Goal: Task Accomplishment & Management: Use online tool/utility

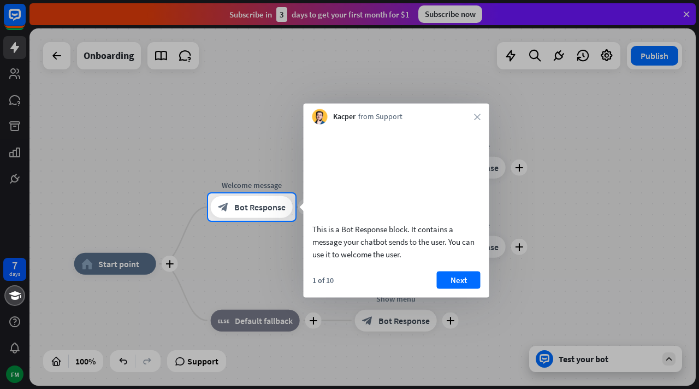
click at [16, 54] on div at bounding box center [349, 96] width 699 height 193
click at [477, 114] on icon "close" at bounding box center [477, 117] width 7 height 7
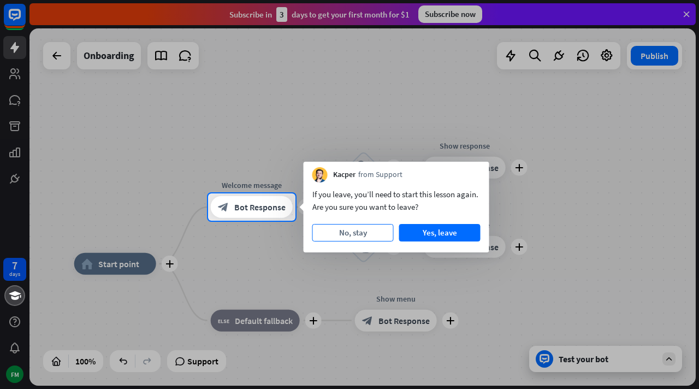
click at [354, 234] on button "No, stay" at bounding box center [352, 232] width 81 height 17
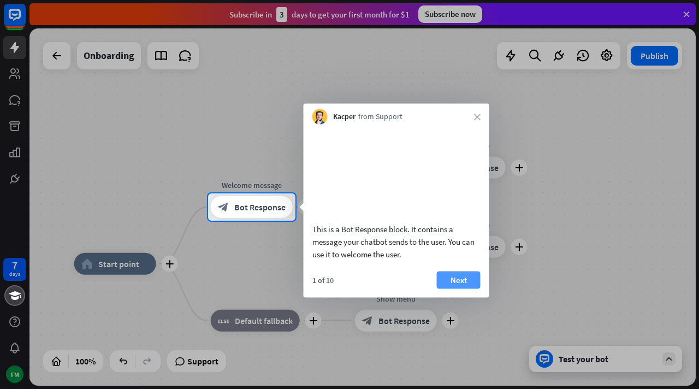
click at [455, 288] on button "Next" at bounding box center [459, 279] width 44 height 17
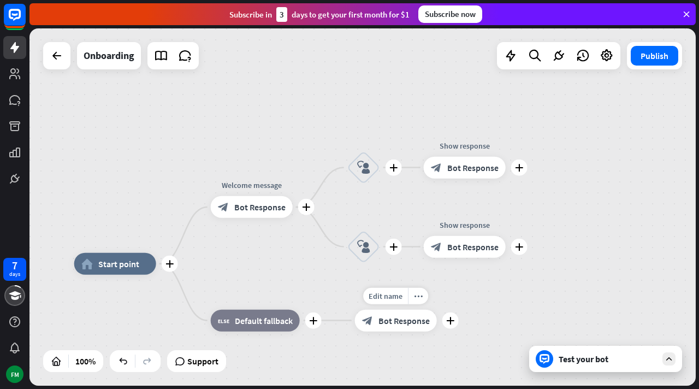
click at [437, 310] on div "Edit name more_horiz plus Show menu block_bot_response Bot Response" at bounding box center [396, 321] width 82 height 22
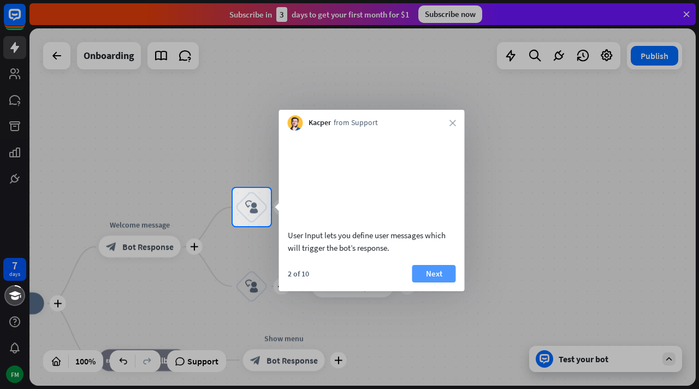
click at [430, 282] on button "Next" at bounding box center [434, 273] width 44 height 17
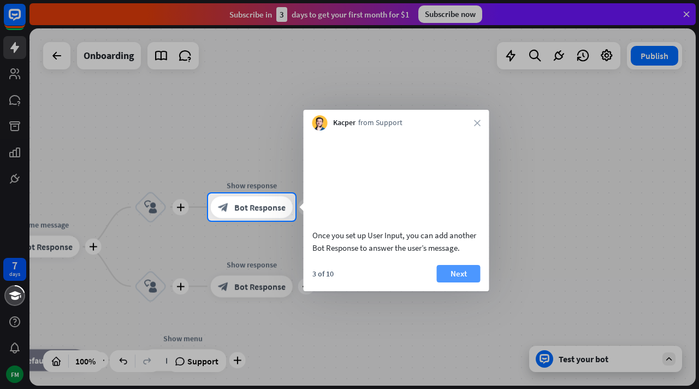
click at [459, 282] on button "Next" at bounding box center [459, 273] width 44 height 17
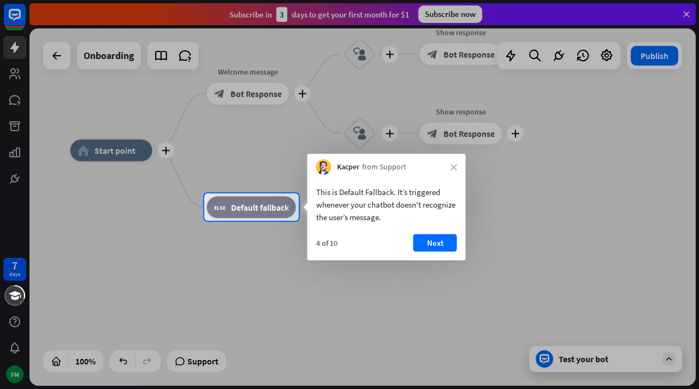
click at [442, 241] on button "Next" at bounding box center [435, 242] width 44 height 17
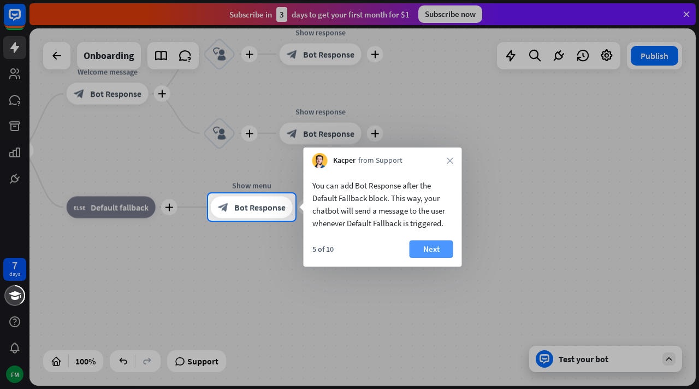
click at [448, 245] on button "Next" at bounding box center [432, 248] width 44 height 17
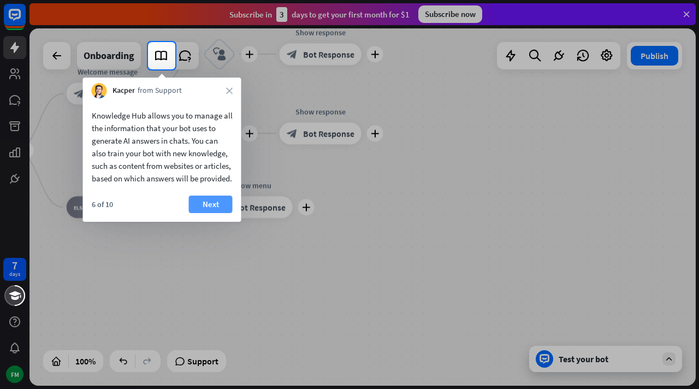
click at [210, 213] on button "Next" at bounding box center [211, 203] width 44 height 17
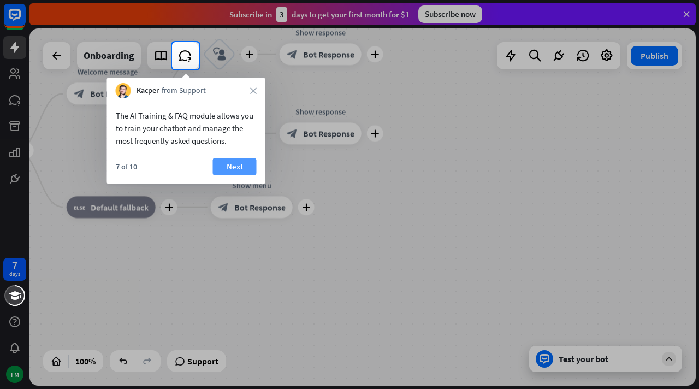
click at [251, 169] on button "Next" at bounding box center [235, 166] width 44 height 17
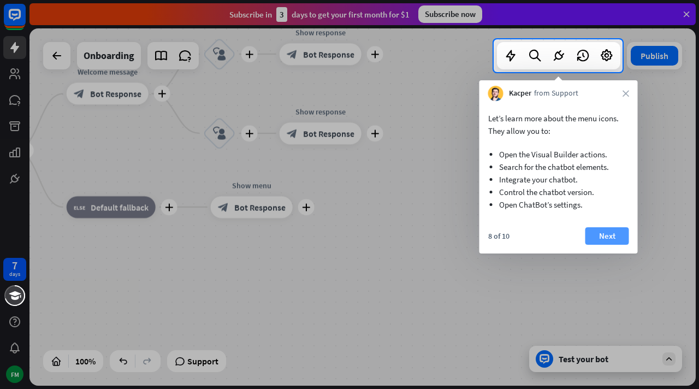
click at [597, 238] on button "Next" at bounding box center [607, 235] width 44 height 17
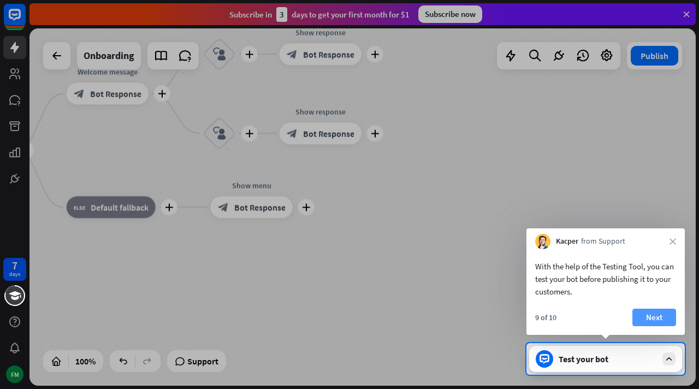
click at [652, 322] on button "Next" at bounding box center [654, 317] width 44 height 17
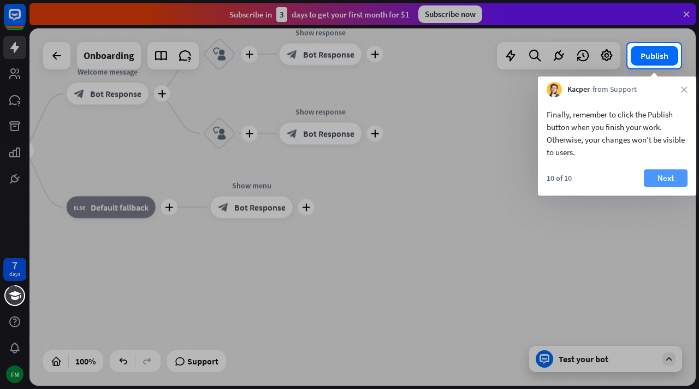
click at [670, 183] on button "Next" at bounding box center [666, 177] width 44 height 17
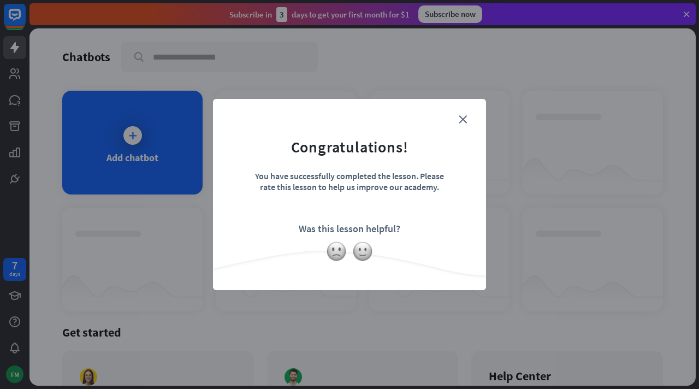
click at [457, 124] on form "Congratulations! You have successfully completed the lesson. Please rate this l…" at bounding box center [350, 177] width 246 height 131
click at [465, 120] on icon "close" at bounding box center [463, 119] width 8 height 8
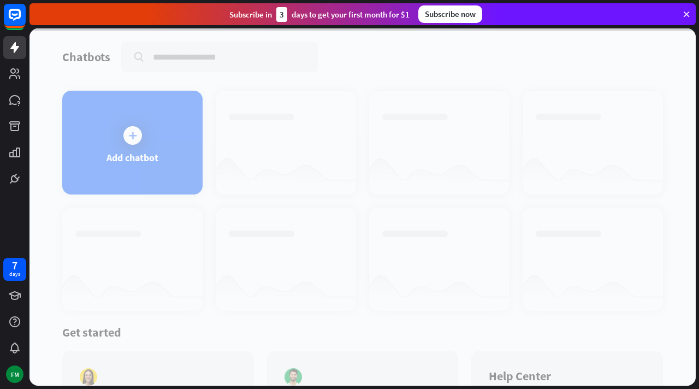
click at [342, 132] on div at bounding box center [362, 206] width 666 height 357
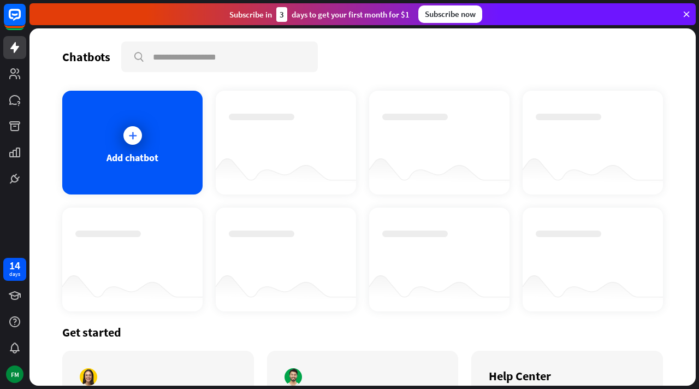
drag, startPoint x: 342, startPoint y: 132, endPoint x: 225, endPoint y: 132, distance: 117.4
click at [320, 132] on div at bounding box center [286, 133] width 114 height 38
click at [131, 131] on icon at bounding box center [132, 135] width 11 height 11
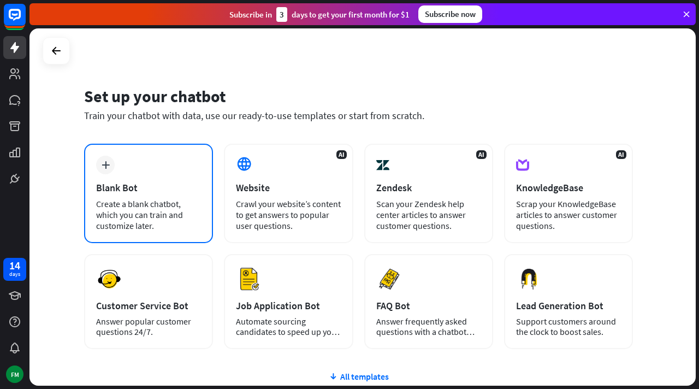
click at [140, 186] on div "Blank Bot" at bounding box center [148, 187] width 105 height 13
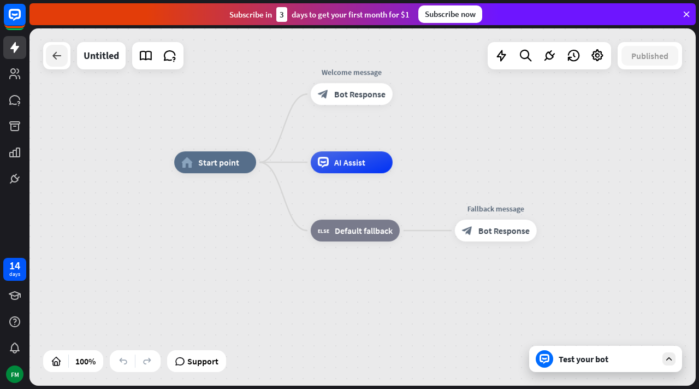
click at [56, 61] on icon at bounding box center [56, 55] width 13 height 13
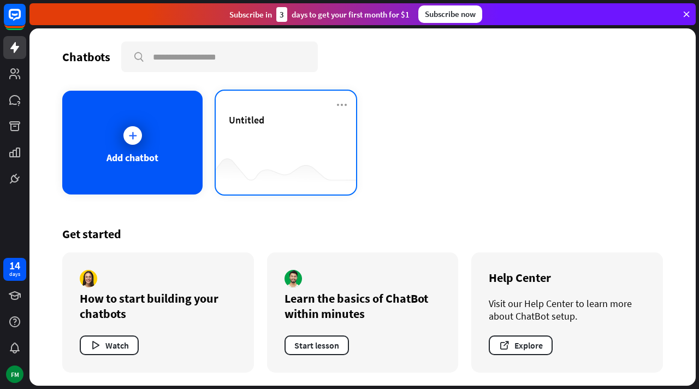
click at [277, 138] on div "Untitled" at bounding box center [286, 133] width 114 height 38
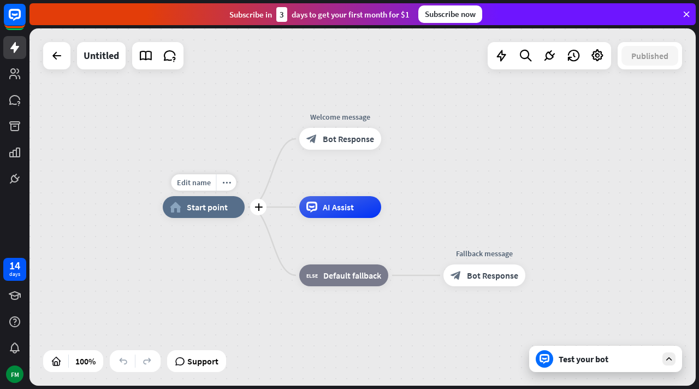
click at [199, 218] on div "Edit name more_horiz plus home_2 Start point" at bounding box center [204, 207] width 82 height 22
click at [198, 209] on span "Start point" at bounding box center [207, 206] width 41 height 11
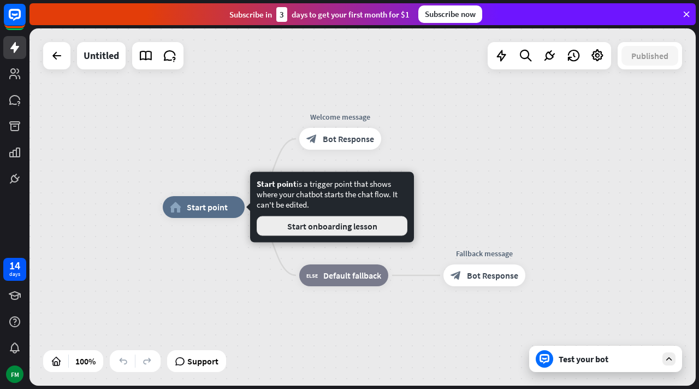
click at [345, 226] on button "Start onboarding lesson" at bounding box center [332, 226] width 151 height 20
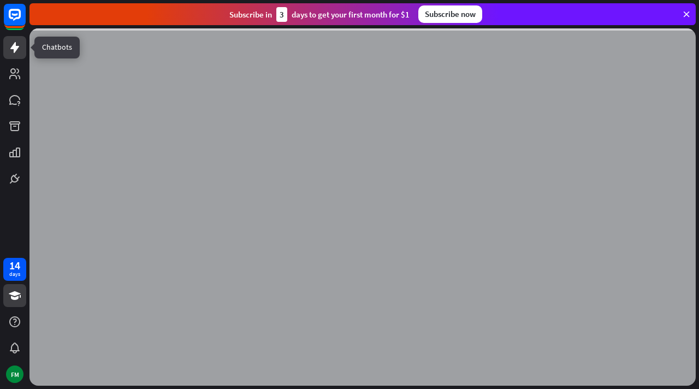
click at [22, 46] on link at bounding box center [14, 47] width 23 height 23
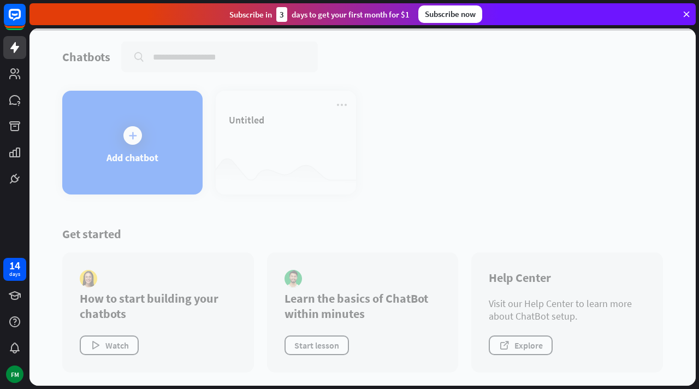
click at [278, 188] on div at bounding box center [362, 206] width 666 height 357
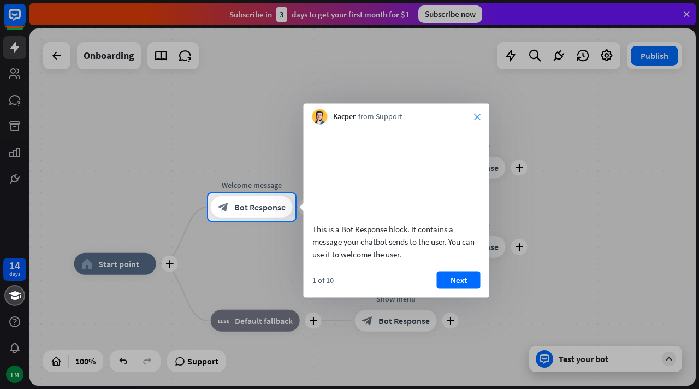
click at [477, 115] on icon "close" at bounding box center [477, 117] width 7 height 7
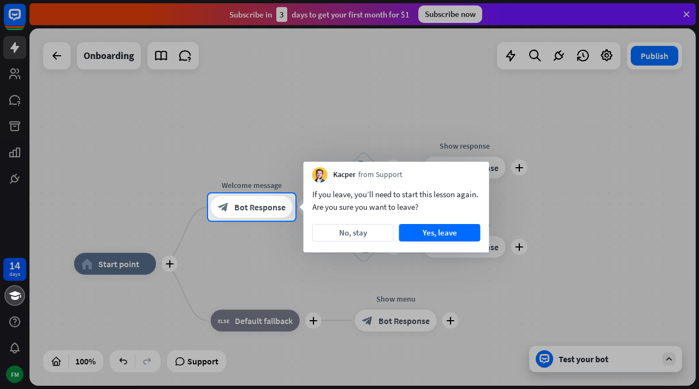
click at [106, 137] on div at bounding box center [349, 96] width 699 height 193
click at [58, 56] on div at bounding box center [349, 96] width 699 height 193
click at [369, 233] on button "No, stay" at bounding box center [352, 232] width 81 height 17
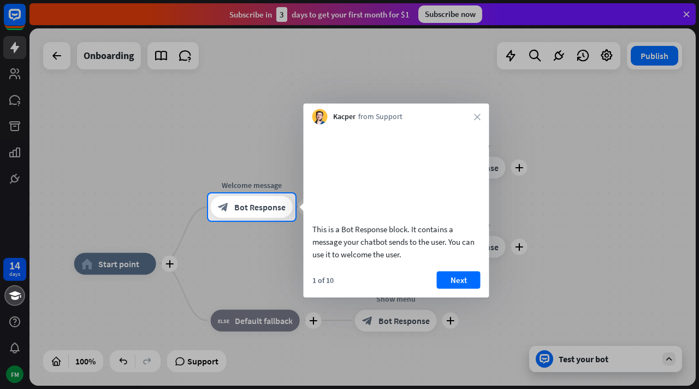
click at [471, 117] on div "Kacper from Support close" at bounding box center [397, 114] width 186 height 21
click at [479, 117] on icon "close" at bounding box center [477, 117] width 7 height 7
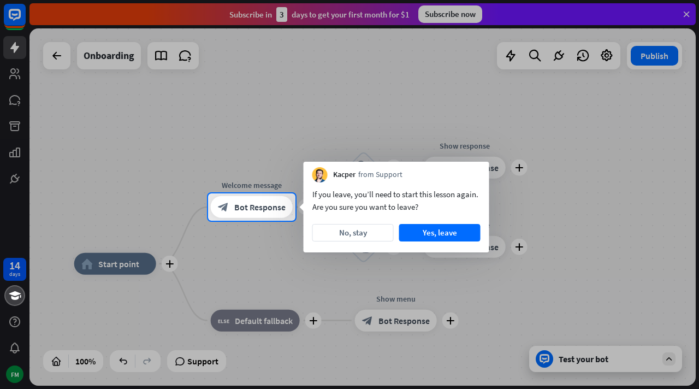
click at [17, 126] on div at bounding box center [349, 96] width 699 height 193
click at [352, 232] on button "No, stay" at bounding box center [352, 232] width 81 height 17
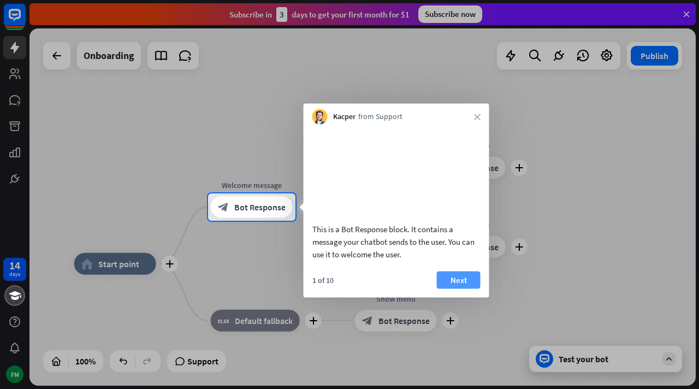
click at [459, 288] on button "Next" at bounding box center [459, 279] width 44 height 17
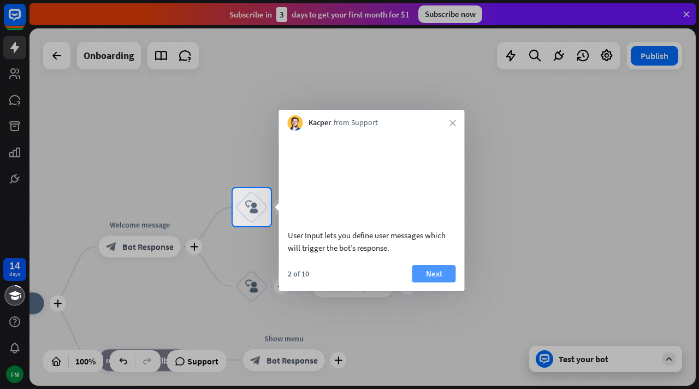
click at [433, 282] on button "Next" at bounding box center [434, 273] width 44 height 17
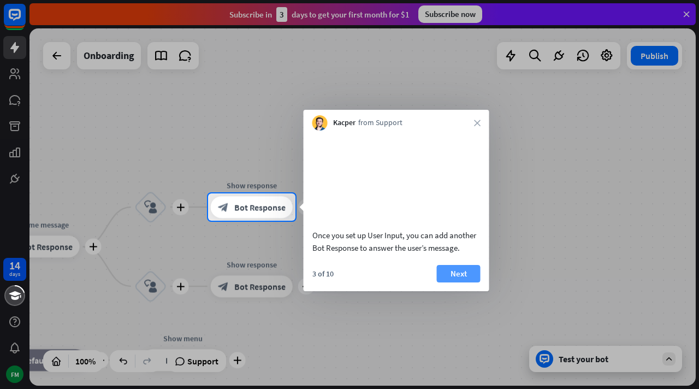
click at [456, 281] on button "Next" at bounding box center [459, 273] width 44 height 17
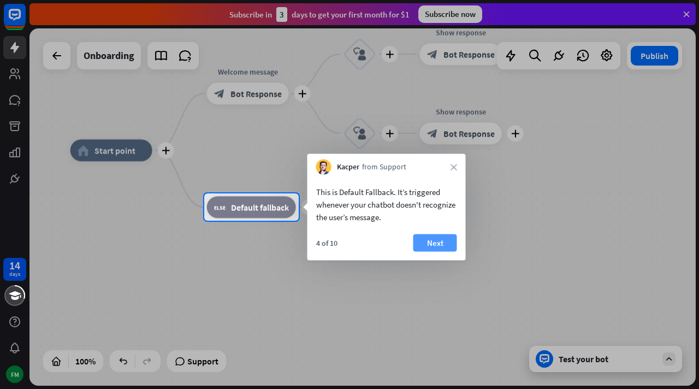
click at [433, 243] on button "Next" at bounding box center [435, 242] width 44 height 17
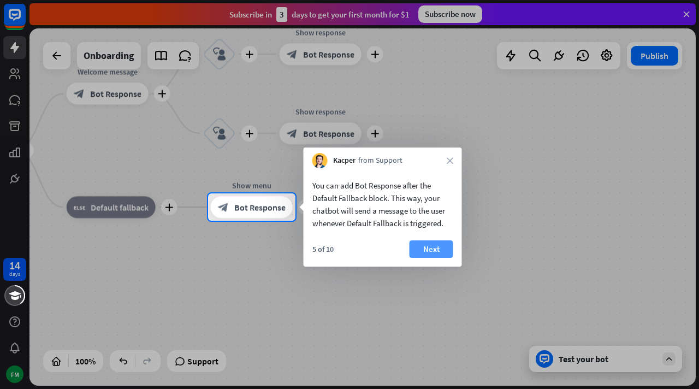
click at [432, 245] on button "Next" at bounding box center [432, 248] width 44 height 17
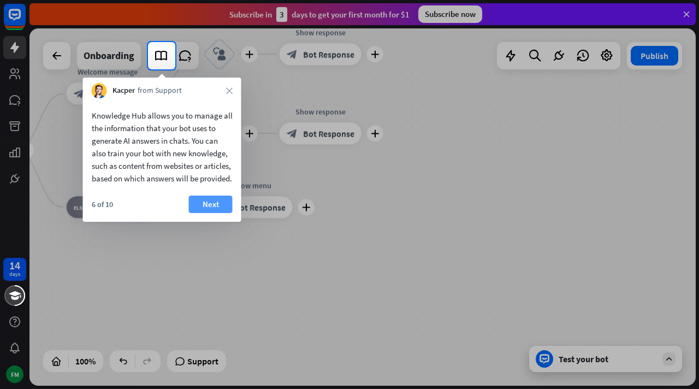
click at [215, 213] on button "Next" at bounding box center [211, 203] width 44 height 17
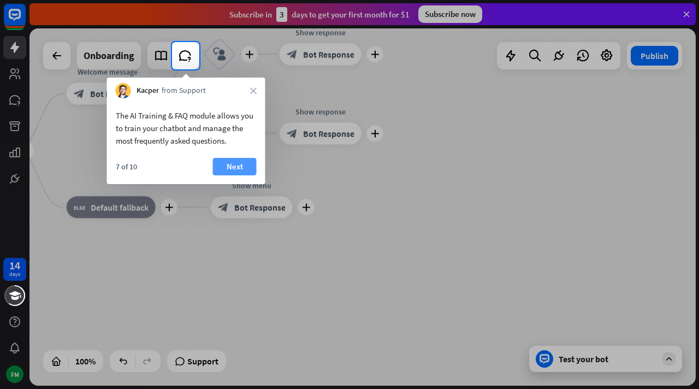
click at [239, 167] on button "Next" at bounding box center [235, 166] width 44 height 17
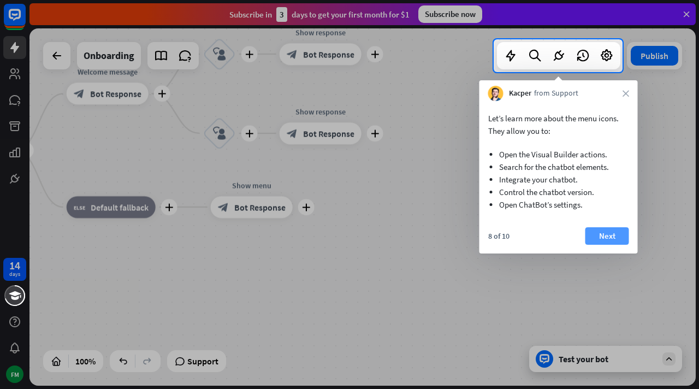
click at [600, 235] on button "Next" at bounding box center [607, 235] width 44 height 17
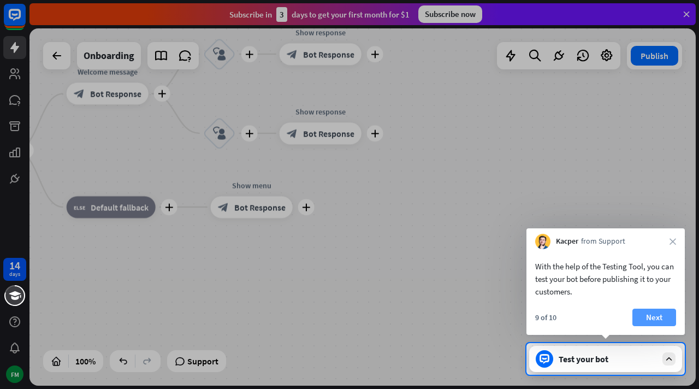
click at [653, 314] on button "Next" at bounding box center [654, 317] width 44 height 17
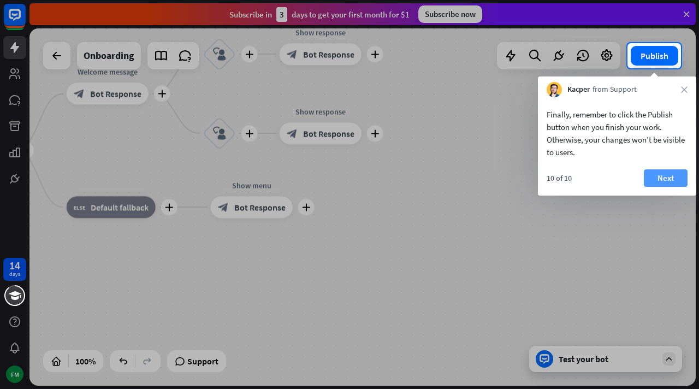
click at [671, 182] on button "Next" at bounding box center [666, 177] width 44 height 17
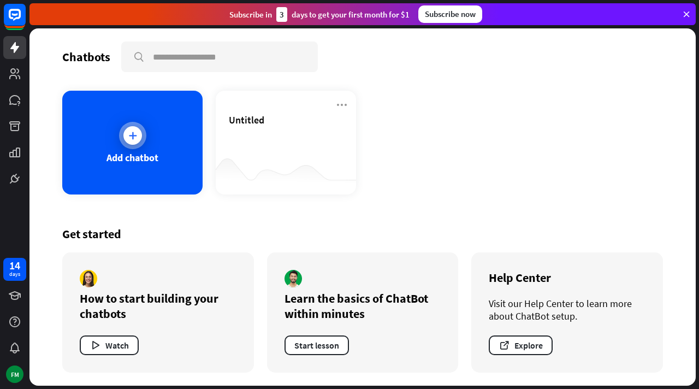
click at [132, 150] on div "Add chatbot" at bounding box center [132, 143] width 140 height 104
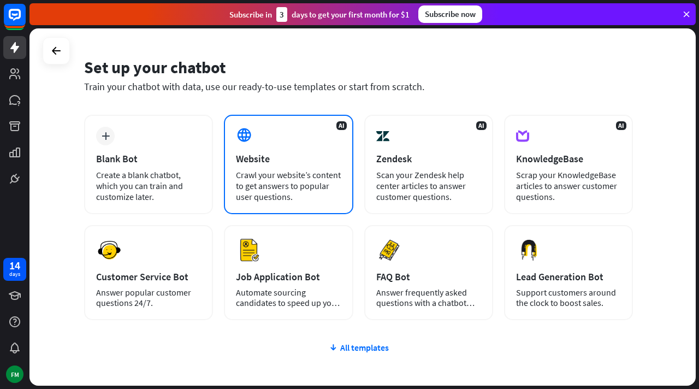
scroll to position [32, 0]
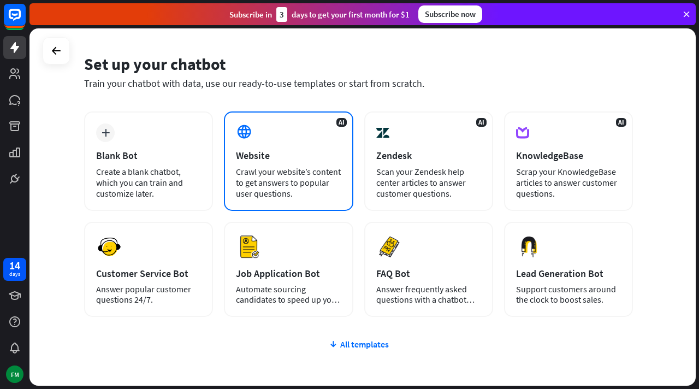
click at [297, 175] on div "Crawl your website’s content to get answers to popular user questions." at bounding box center [288, 182] width 105 height 33
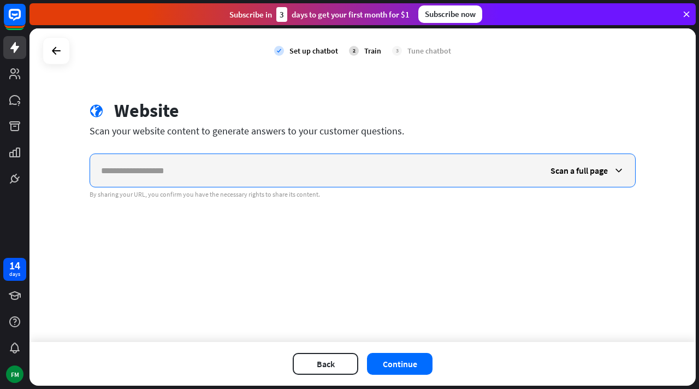
paste input "**********"
type input "**********"
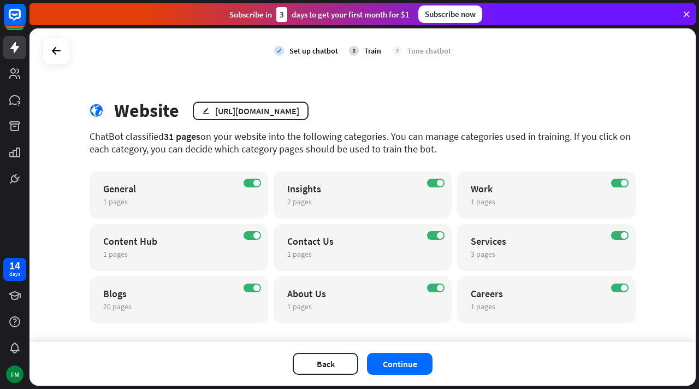
scroll to position [16, 0]
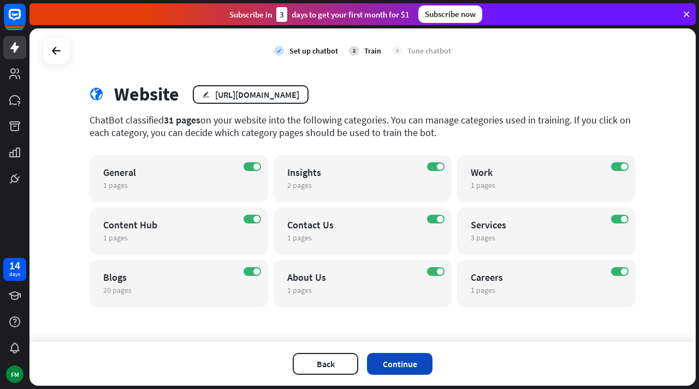
click at [401, 359] on button "Continue" at bounding box center [400, 364] width 66 height 22
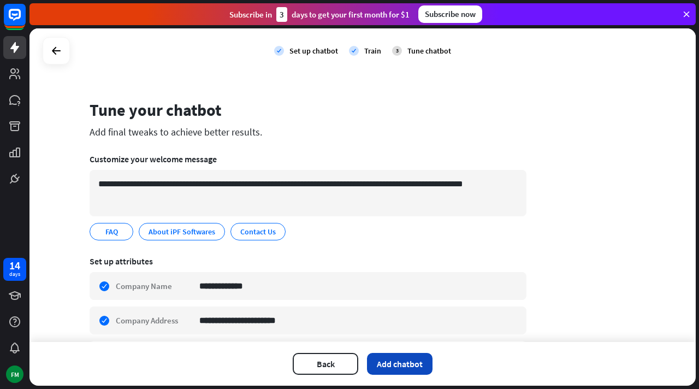
click at [405, 367] on button "Add chatbot" at bounding box center [400, 364] width 66 height 22
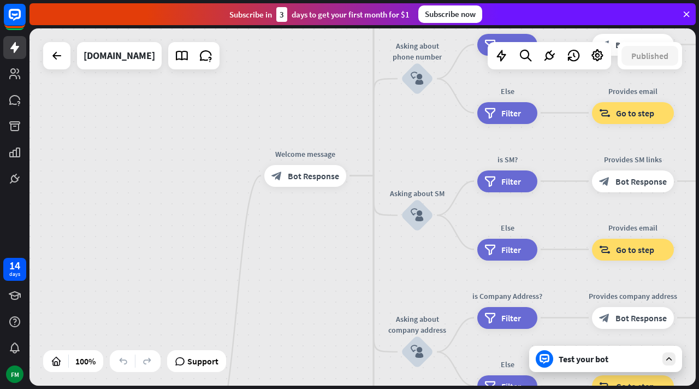
click at [582, 362] on div "Test your bot" at bounding box center [608, 358] width 98 height 11
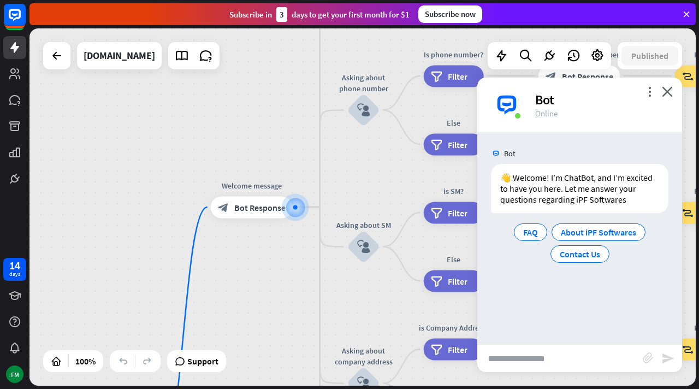
click at [517, 108] on img at bounding box center [506, 104] width 33 height 33
click at [654, 92] on icon "more_vert" at bounding box center [649, 91] width 10 height 10
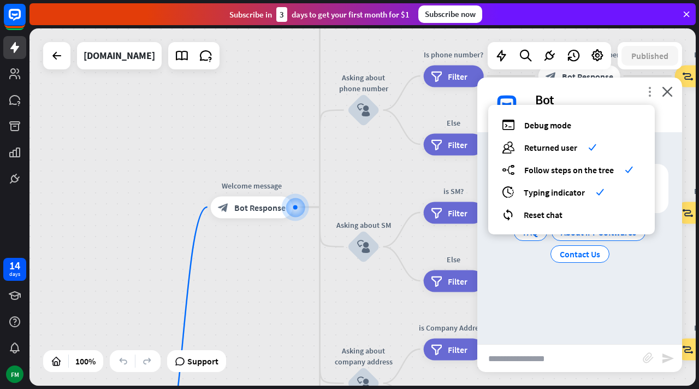
click at [650, 92] on icon "more_vert" at bounding box center [649, 91] width 10 height 10
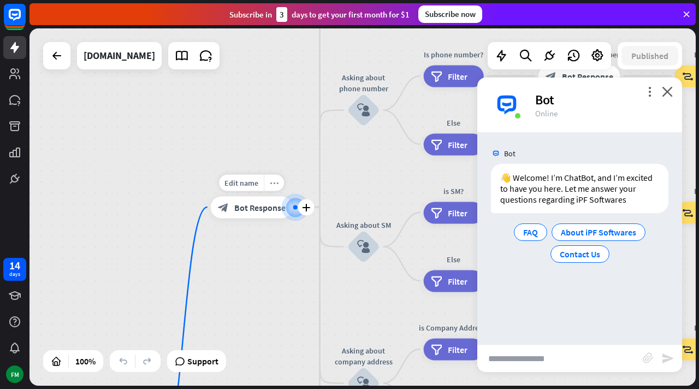
click at [272, 181] on icon "more_horiz" at bounding box center [274, 183] width 9 height 8
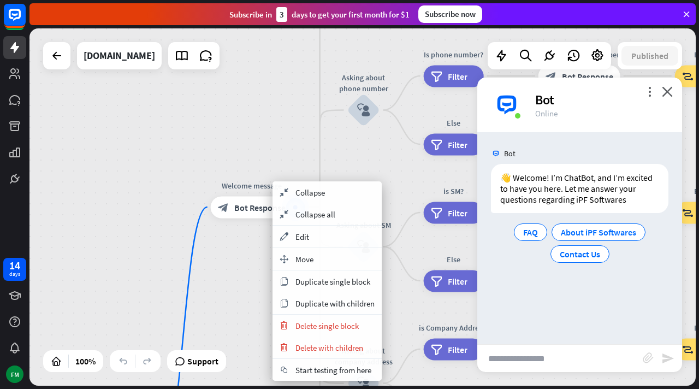
click at [255, 301] on div "home_2 Start point Welcome message block_bot_response Bot Response About us blo…" at bounding box center [362, 206] width 666 height 357
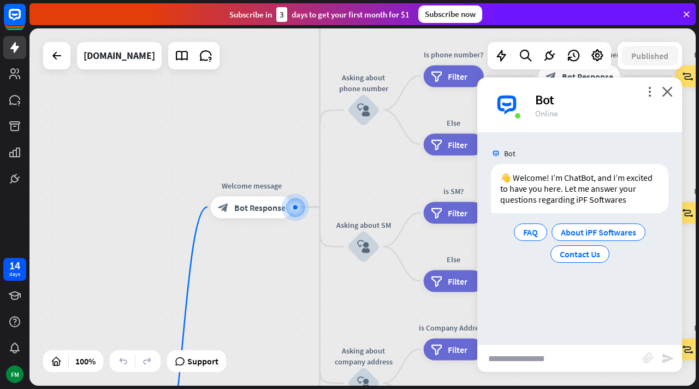
click at [675, 91] on div "more_vert close Bot Online" at bounding box center [579, 105] width 205 height 55
click at [667, 92] on icon "close" at bounding box center [667, 91] width 11 height 10
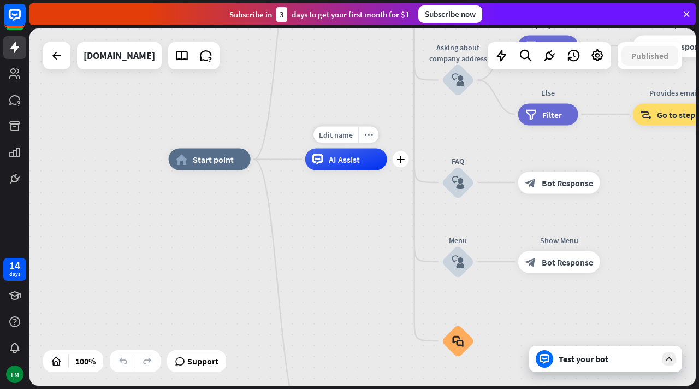
click at [343, 156] on span "AI Assist" at bounding box center [344, 159] width 31 height 11
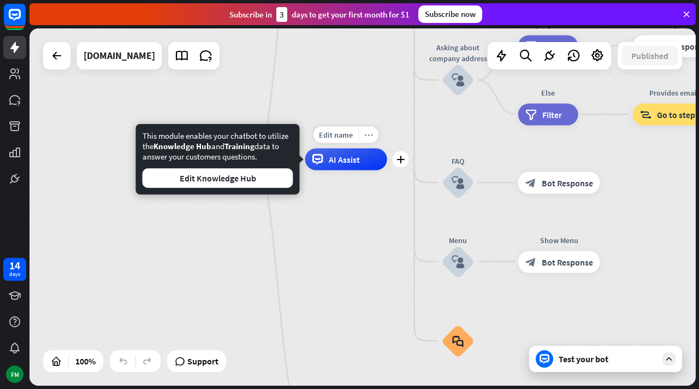
click at [374, 134] on div "more_horiz" at bounding box center [368, 135] width 20 height 16
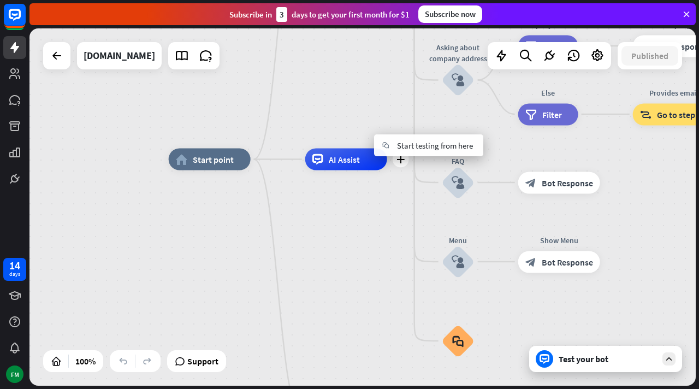
click at [362, 156] on div "AI Assist" at bounding box center [346, 160] width 82 height 22
click at [369, 131] on icon "more_horiz" at bounding box center [368, 135] width 9 height 8
click at [370, 164] on div "AI Assist" at bounding box center [346, 160] width 82 height 22
click at [370, 135] on icon "more_horiz" at bounding box center [368, 135] width 9 height 8
click at [415, 151] on span "Start testing from here" at bounding box center [431, 146] width 76 height 10
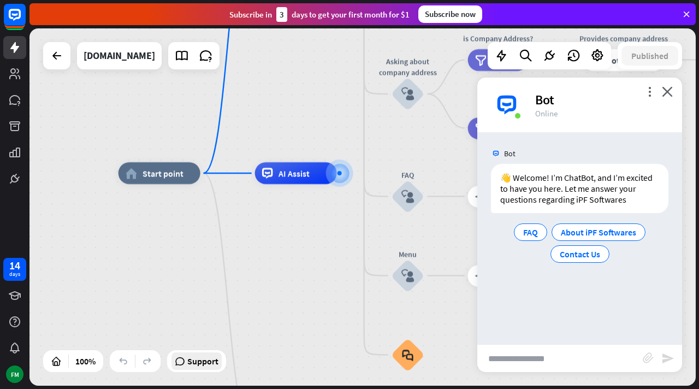
click at [202, 360] on span "Support" at bounding box center [202, 360] width 31 height 17
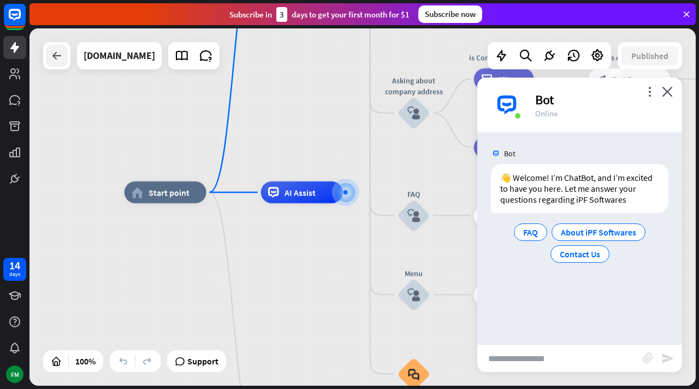
click at [56, 58] on icon at bounding box center [56, 55] width 13 height 13
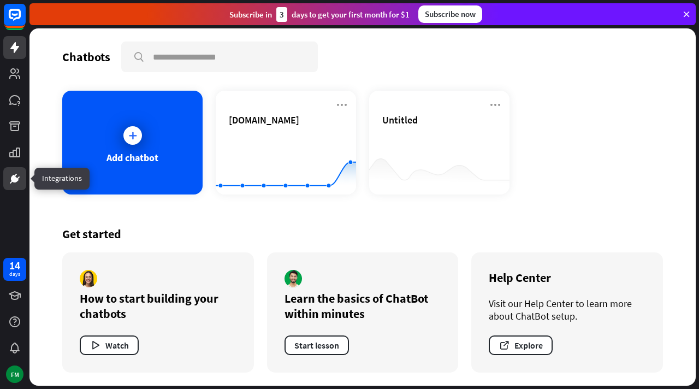
click at [17, 170] on link at bounding box center [14, 178] width 23 height 23
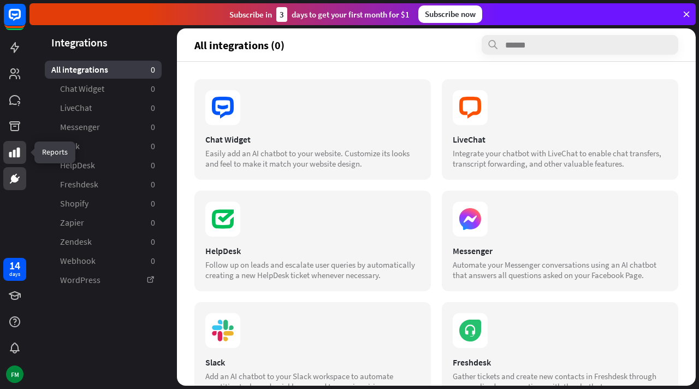
click at [15, 151] on icon at bounding box center [14, 152] width 13 height 13
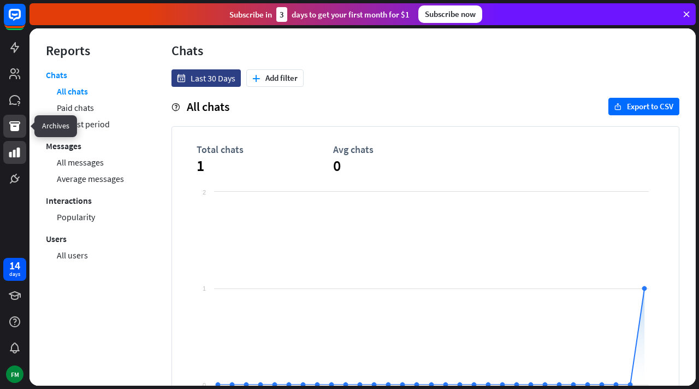
click at [19, 134] on link at bounding box center [14, 126] width 23 height 23
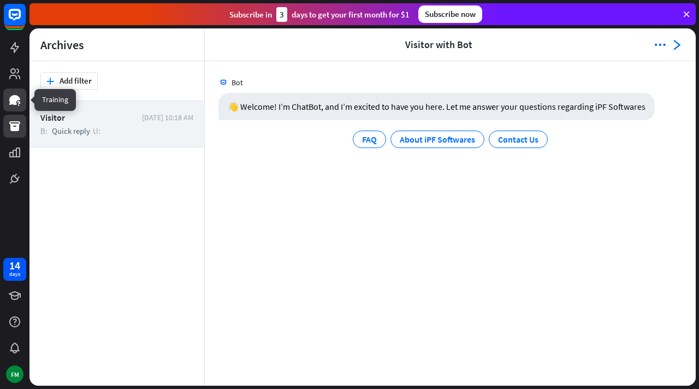
click at [16, 104] on icon at bounding box center [14, 100] width 11 height 10
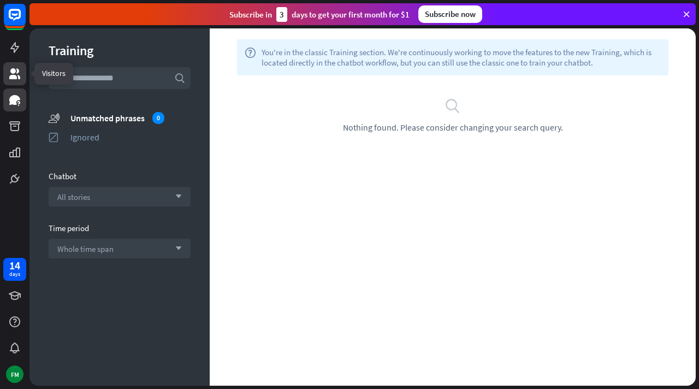
click at [15, 72] on icon at bounding box center [14, 73] width 11 height 11
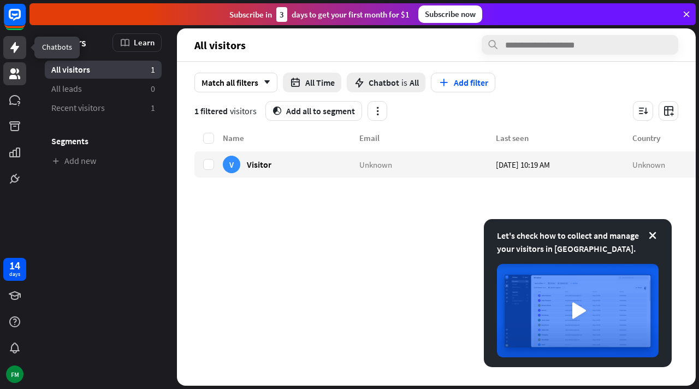
click at [15, 48] on icon at bounding box center [14, 47] width 9 height 11
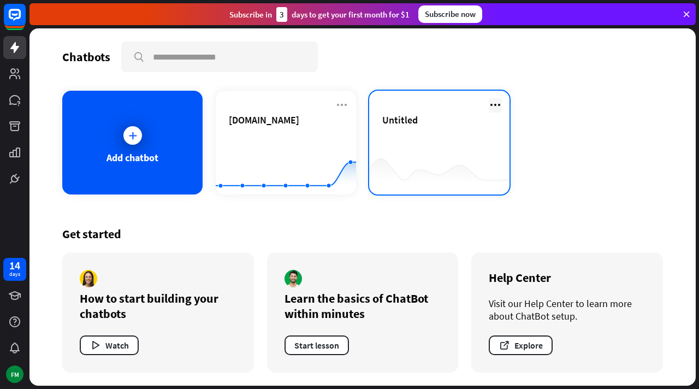
click at [499, 101] on icon at bounding box center [495, 104] width 13 height 13
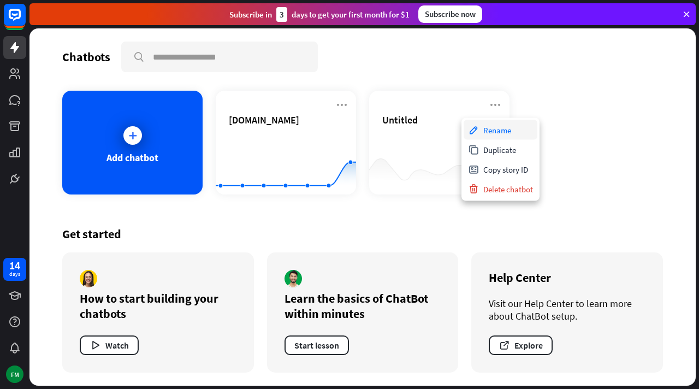
click at [488, 132] on div "Rename" at bounding box center [501, 130] width 74 height 20
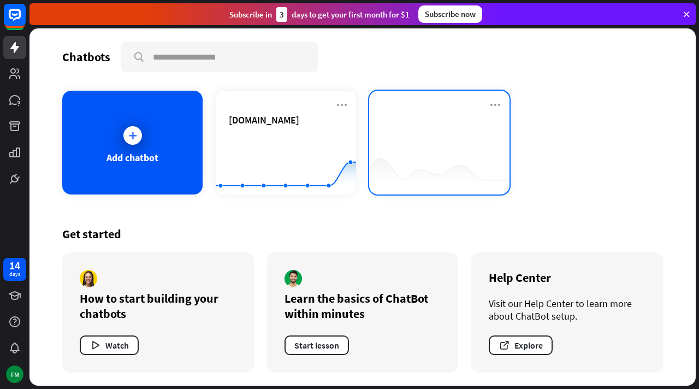
type input "*"
type input "******"
click at [394, 144] on div "[PERSON_NAME]" at bounding box center [439, 133] width 114 height 38
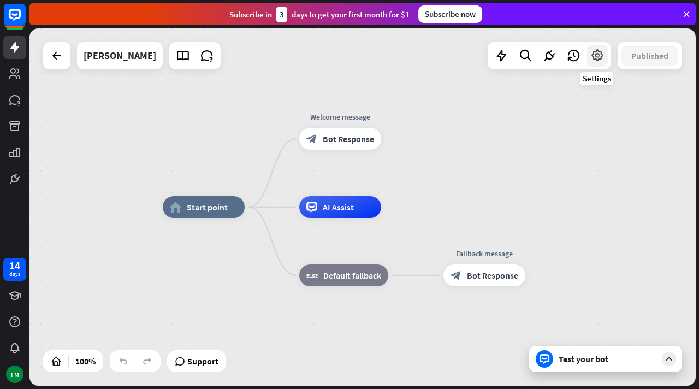
click at [595, 54] on icon at bounding box center [597, 56] width 14 height 14
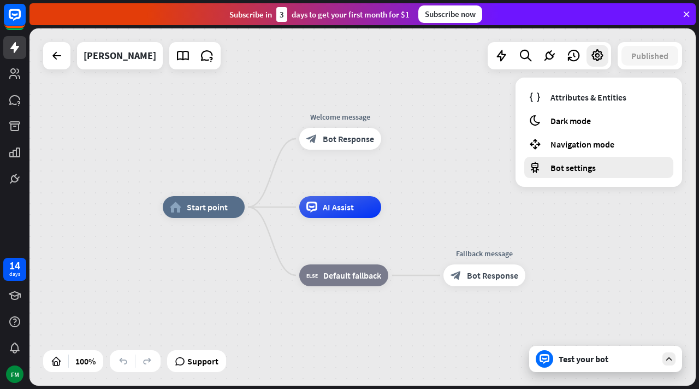
click at [562, 166] on span "Bot settings" at bounding box center [572, 167] width 45 height 11
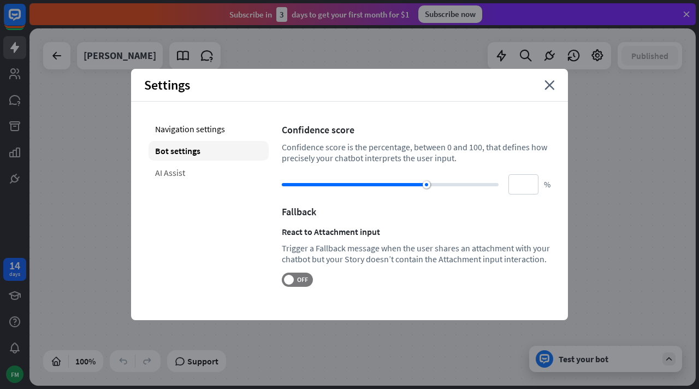
click at [169, 170] on div "AI Assist" at bounding box center [209, 173] width 120 height 20
type input "**"
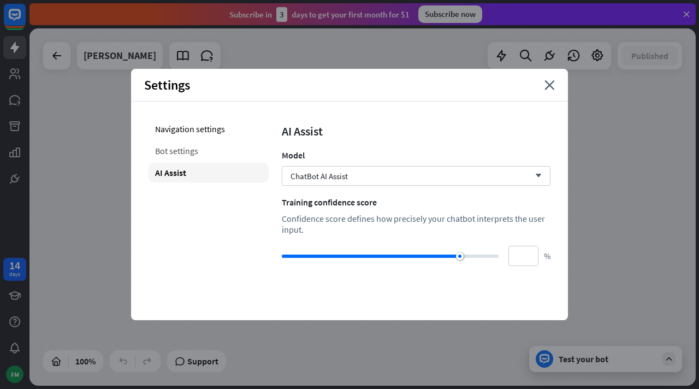
click at [186, 152] on div "Bot settings" at bounding box center [209, 151] width 120 height 20
type input "**"
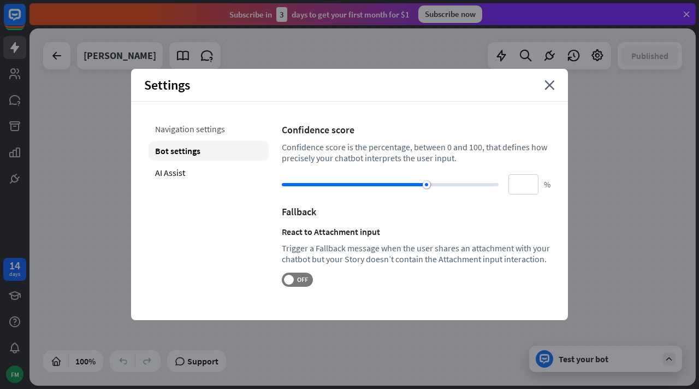
click at [195, 128] on div "Navigation settings" at bounding box center [209, 129] width 120 height 20
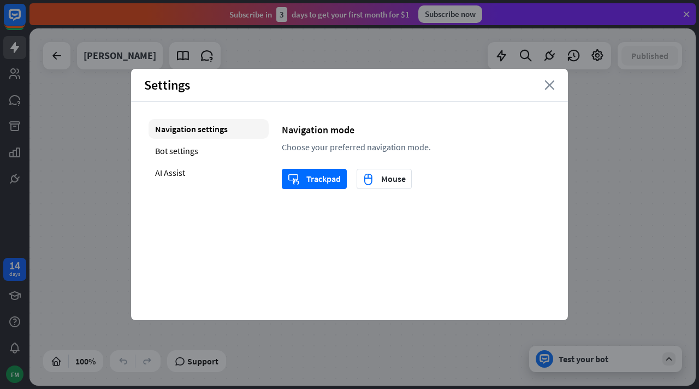
click at [550, 88] on icon "close" at bounding box center [549, 85] width 10 height 10
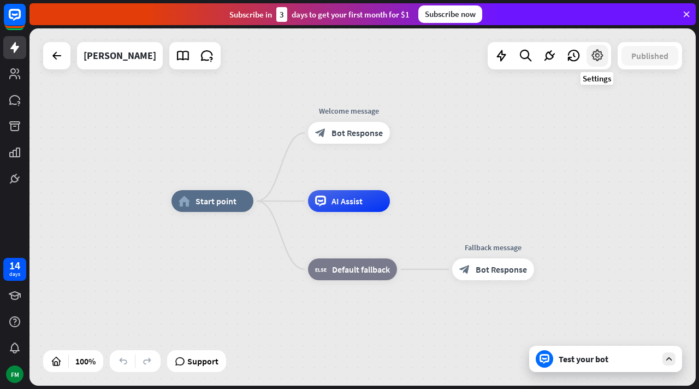
click at [597, 60] on icon at bounding box center [597, 56] width 14 height 14
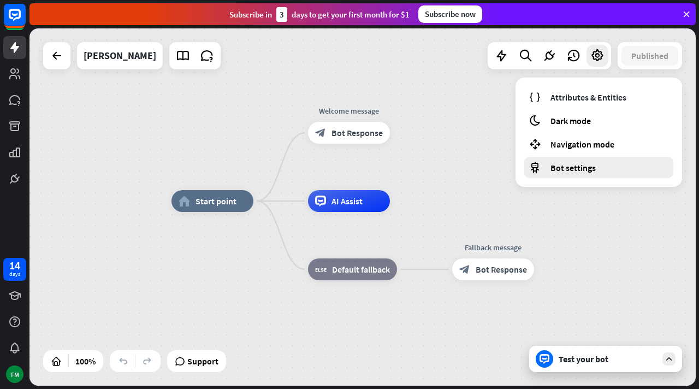
click at [573, 168] on span "Bot settings" at bounding box center [572, 167] width 45 height 11
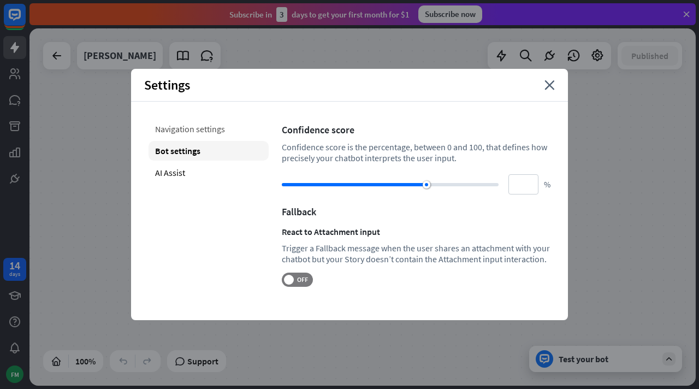
click at [209, 126] on div "Navigation settings" at bounding box center [209, 129] width 120 height 20
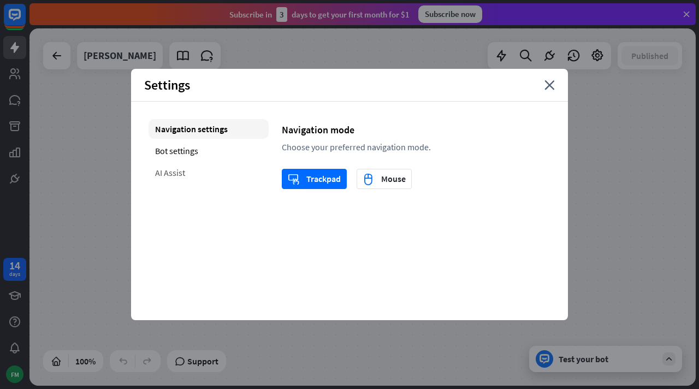
click at [173, 171] on div "AI Assist" at bounding box center [209, 173] width 120 height 20
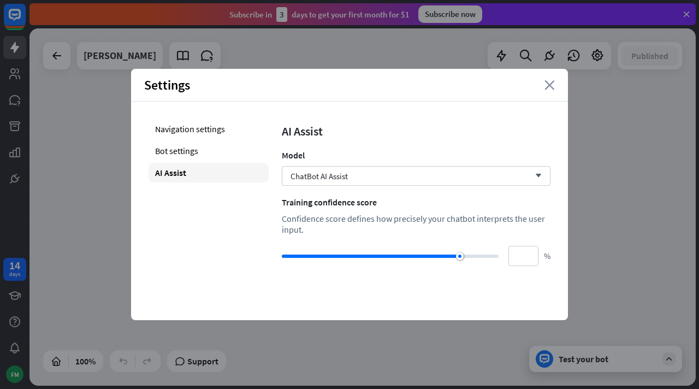
click at [549, 87] on icon "close" at bounding box center [549, 85] width 10 height 10
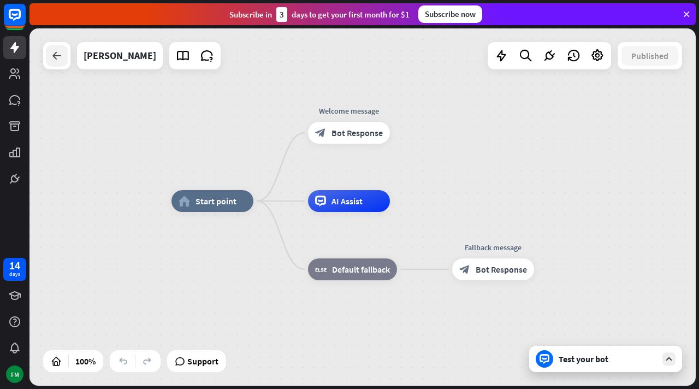
click at [54, 58] on icon at bounding box center [56, 55] width 13 height 13
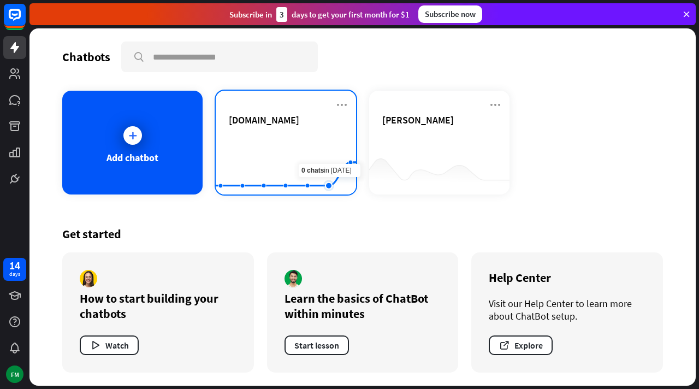
click at [319, 141] on rect at bounding box center [286, 167] width 140 height 68
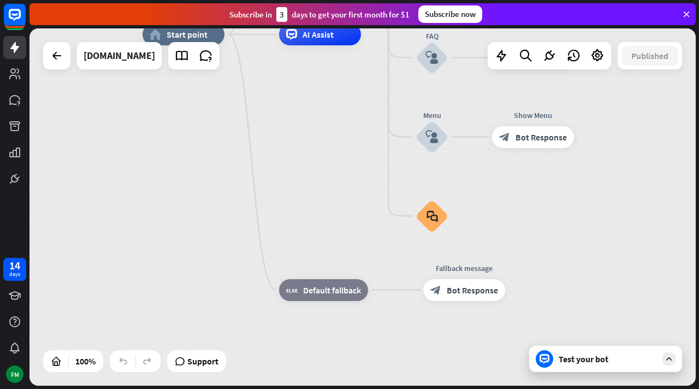
click at [669, 362] on icon at bounding box center [669, 359] width 10 height 10
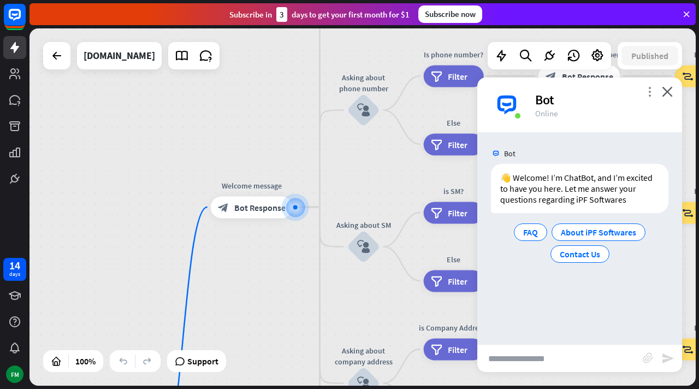
click at [648, 92] on icon "more_vert" at bounding box center [649, 91] width 10 height 10
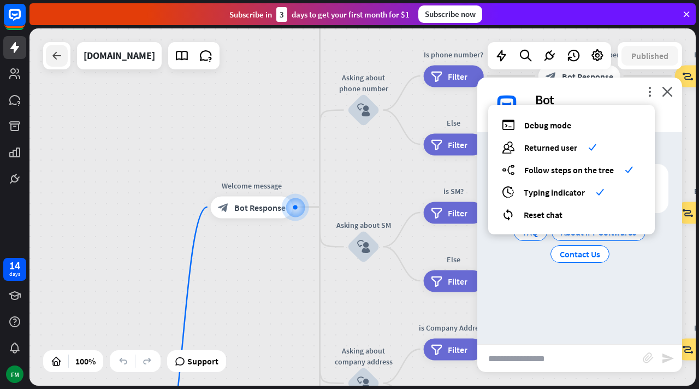
click at [60, 58] on icon at bounding box center [56, 55] width 13 height 13
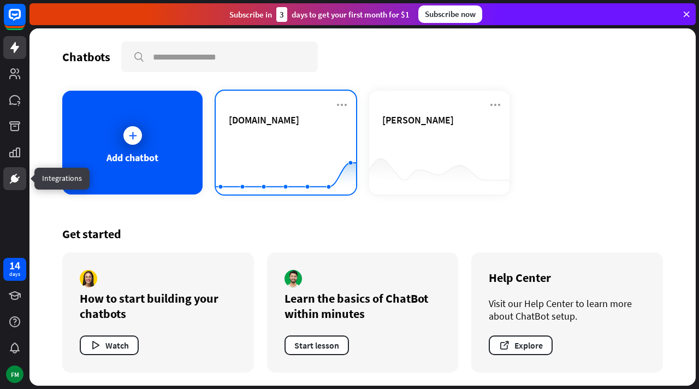
click at [16, 179] on icon at bounding box center [14, 178] width 7 height 7
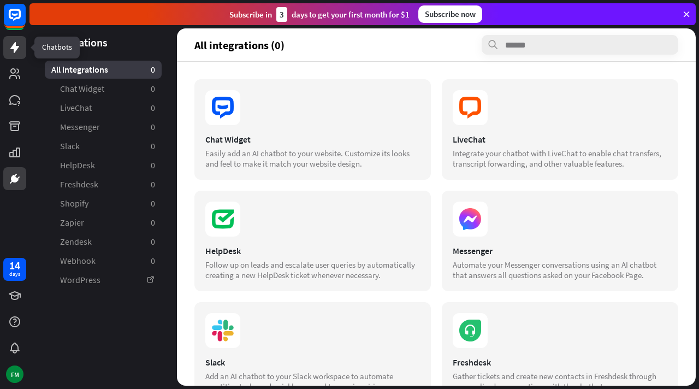
click at [16, 50] on icon at bounding box center [14, 47] width 9 height 11
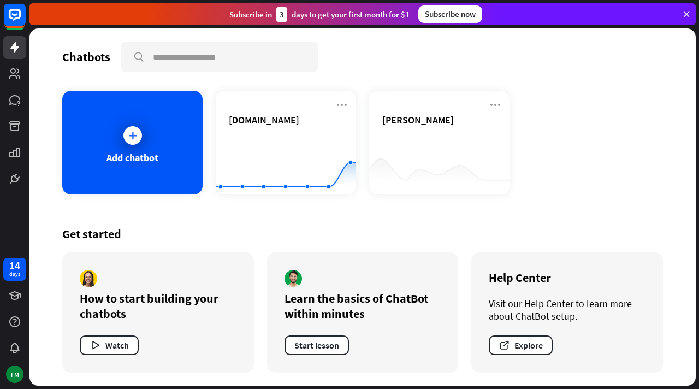
click at [686, 13] on icon at bounding box center [686, 14] width 10 height 10
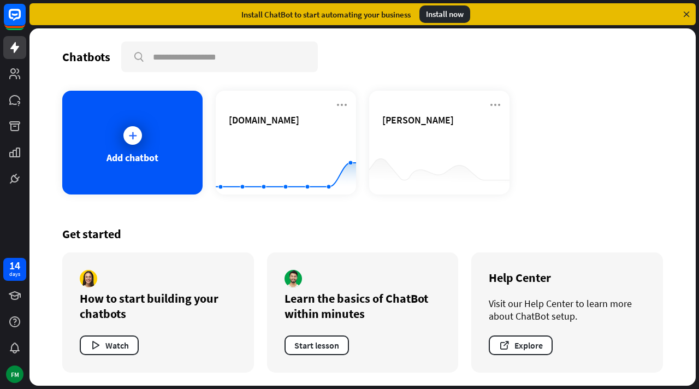
click at [687, 13] on icon at bounding box center [686, 14] width 10 height 10
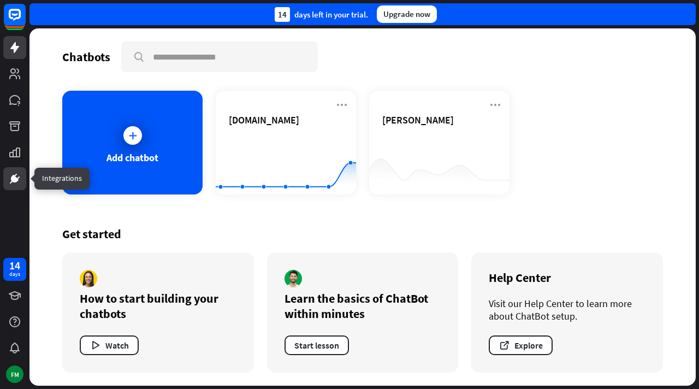
click at [11, 180] on icon at bounding box center [15, 179] width 8 height 8
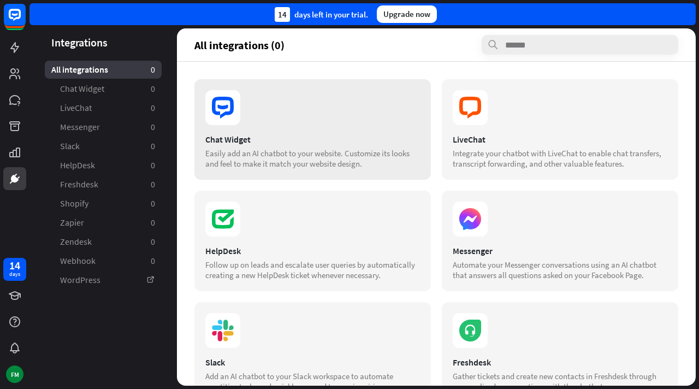
click at [292, 142] on div "Chat Widget" at bounding box center [312, 139] width 215 height 11
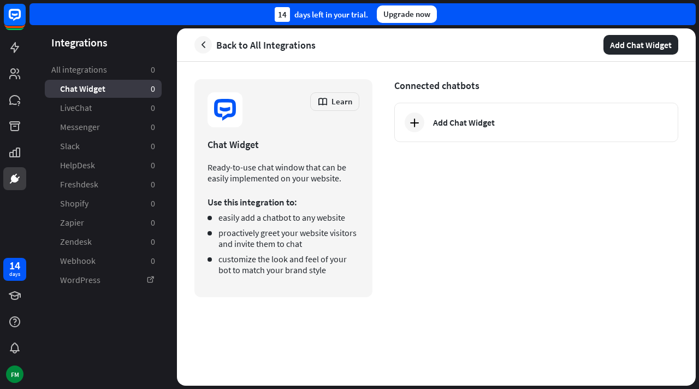
click at [265, 264] on li "customize the look and feel of your bot to match your brand style" at bounding box center [283, 264] width 152 height 22
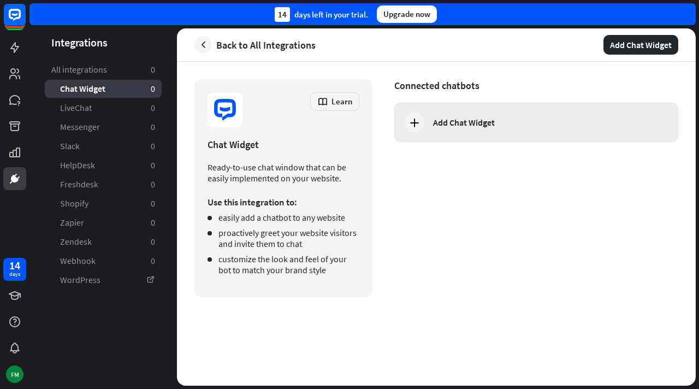
click at [416, 121] on icon at bounding box center [414, 122] width 13 height 13
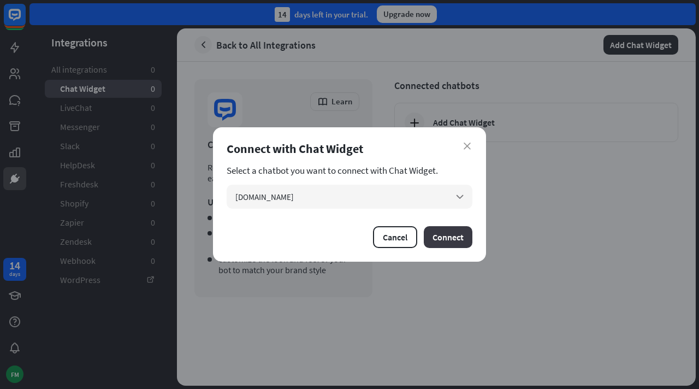
click at [447, 239] on button "Connect" at bounding box center [448, 237] width 49 height 22
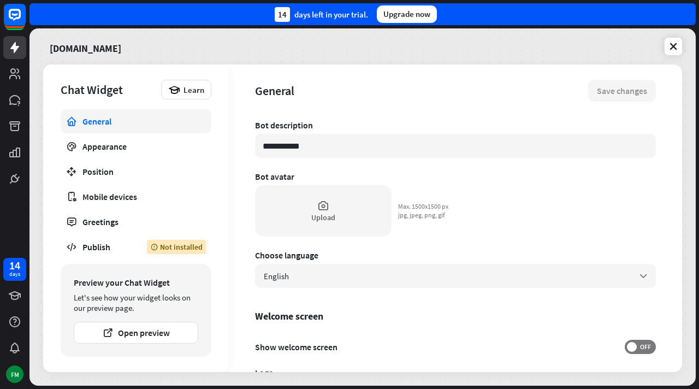
scroll to position [50, 0]
click at [328, 213] on div "Upload" at bounding box center [323, 216] width 24 height 10
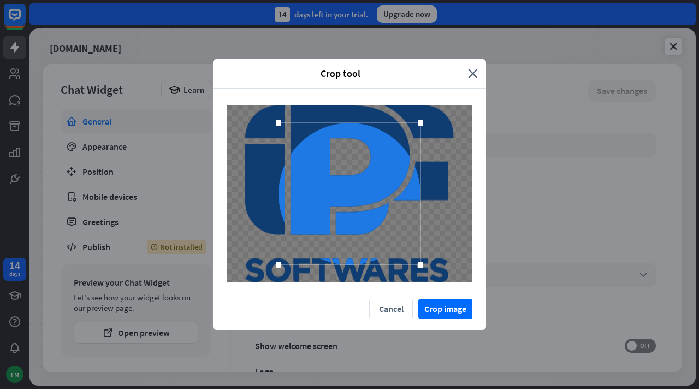
click at [482, 89] on div at bounding box center [349, 193] width 273 height 210
click at [478, 73] on div "Crop tool close" at bounding box center [349, 73] width 273 height 29
click at [470, 74] on icon "close" at bounding box center [473, 73] width 10 height 13
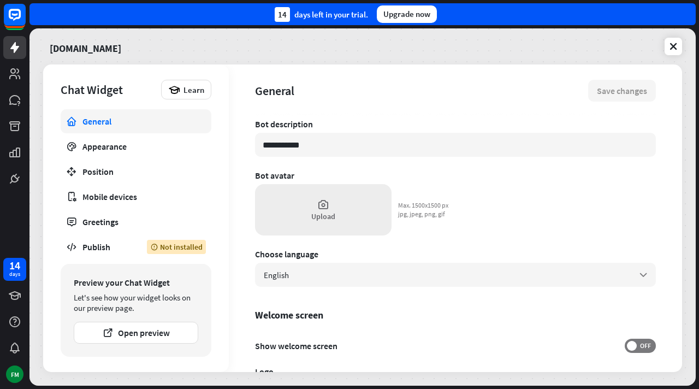
click at [337, 211] on div "Upload" at bounding box center [323, 209] width 137 height 51
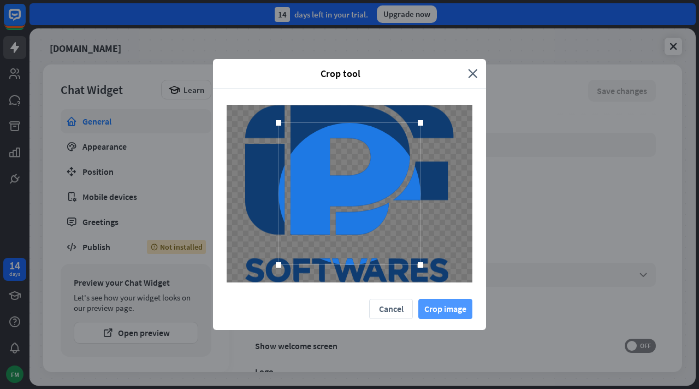
click at [448, 310] on button "Crop image" at bounding box center [445, 309] width 54 height 20
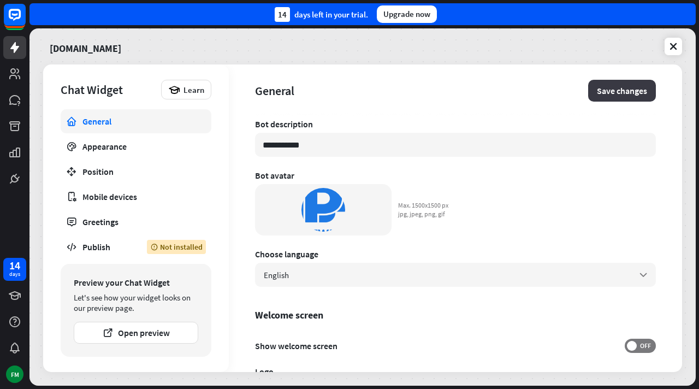
click at [621, 92] on button "Save changes" at bounding box center [622, 91] width 68 height 22
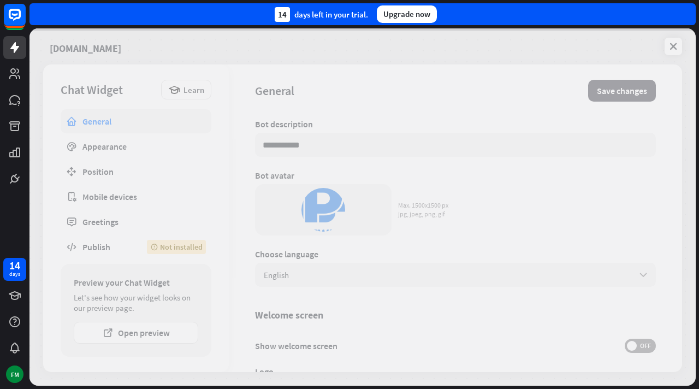
type textarea "*"
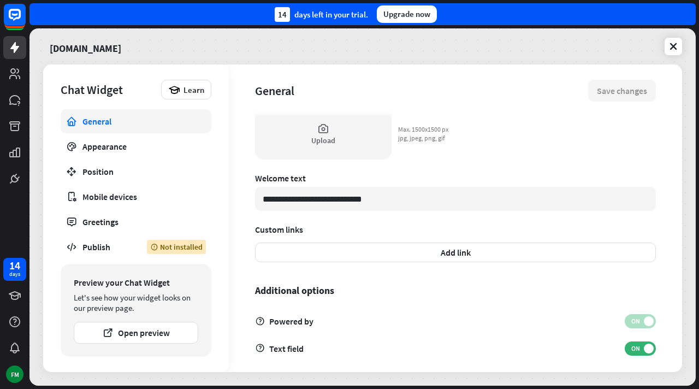
scroll to position [330, 0]
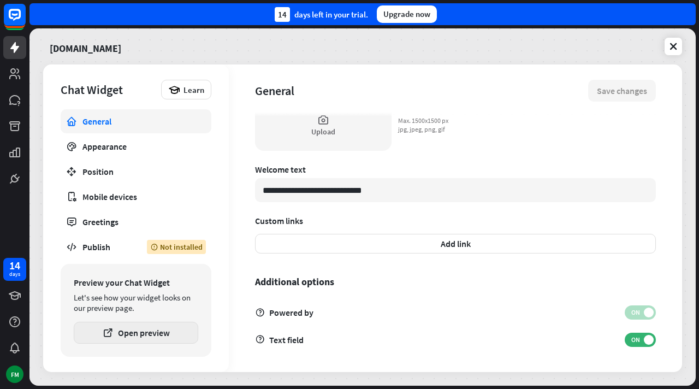
click at [120, 340] on button "Open preview" at bounding box center [136, 333] width 124 height 22
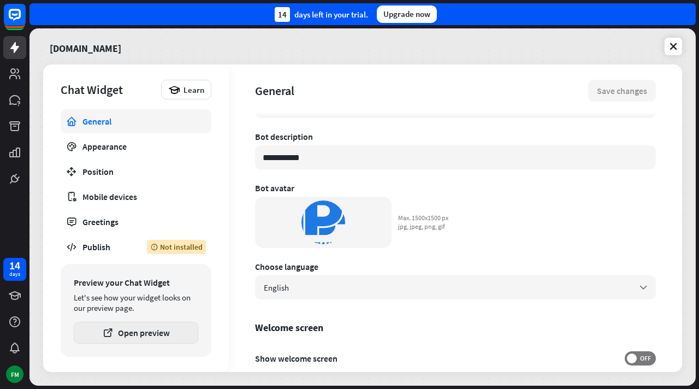
scroll to position [64, 0]
